Goal: Use online tool/utility

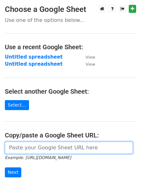
click at [35, 147] on input "url" at bounding box center [69, 148] width 128 height 12
paste input "[URL][DOMAIN_NAME]"
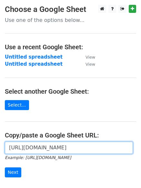
scroll to position [0, 147]
type input "[URL][DOMAIN_NAME]"
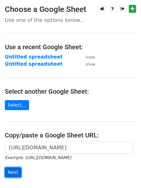
scroll to position [0, 0]
click at [16, 171] on input "Next" at bounding box center [13, 172] width 16 height 10
